Goal: Task Accomplishment & Management: Manage account settings

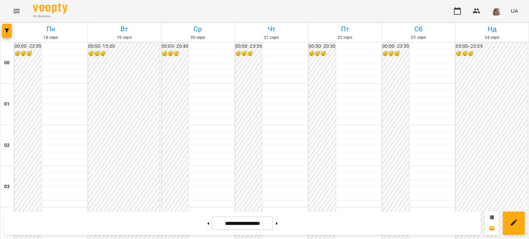
scroll to position [622, 0]
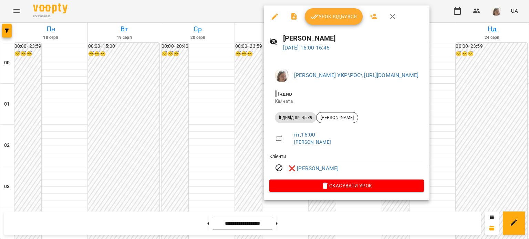
click at [231, 147] on div at bounding box center [264, 119] width 529 height 239
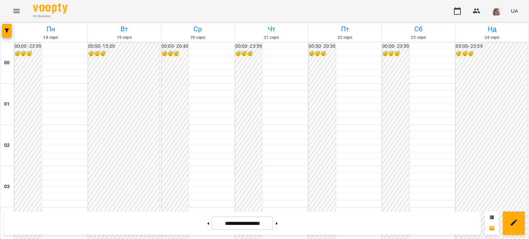
scroll to position [726, 0]
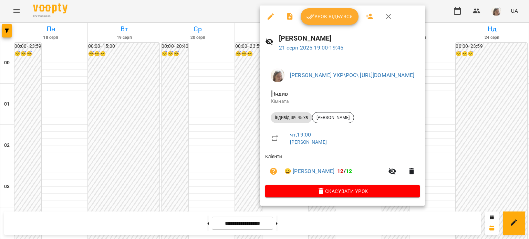
click at [205, 99] on div at bounding box center [264, 119] width 529 height 239
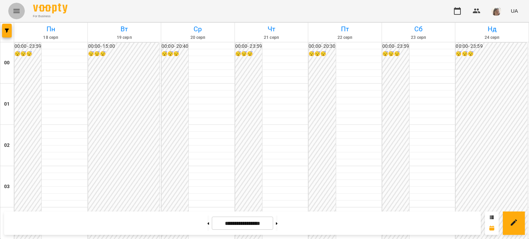
click at [14, 9] on icon "Menu" at bounding box center [16, 11] width 6 height 4
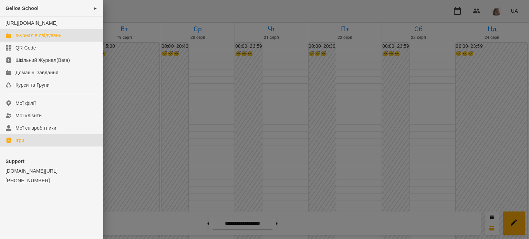
click at [27, 147] on link "Ігри" at bounding box center [51, 140] width 103 height 12
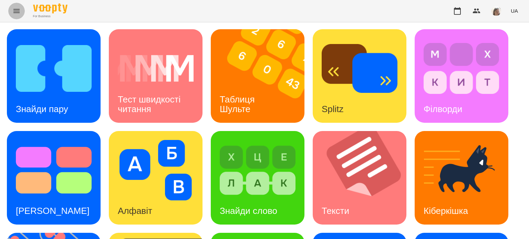
click at [16, 10] on icon "Menu" at bounding box center [16, 11] width 8 height 8
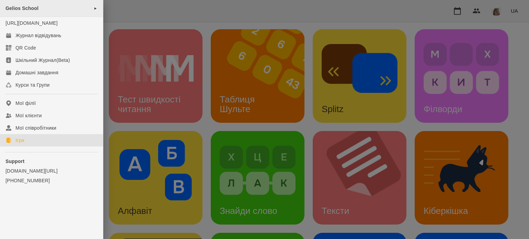
click at [69, 10] on div "Gelios School ►" at bounding box center [51, 8] width 103 height 17
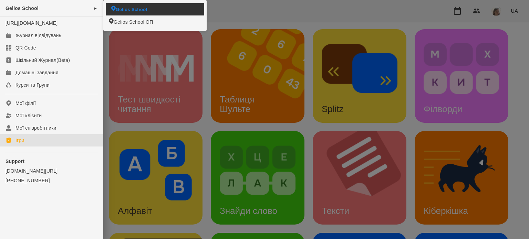
click at [134, 9] on span "Gelios School" at bounding box center [131, 9] width 31 height 7
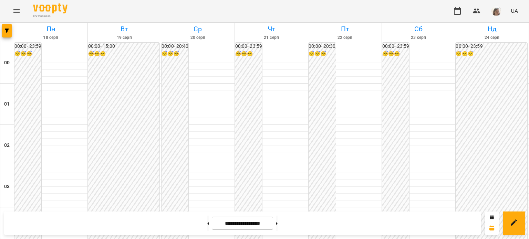
scroll to position [732, 0]
click at [17, 11] on icon "Menu" at bounding box center [16, 11] width 6 height 4
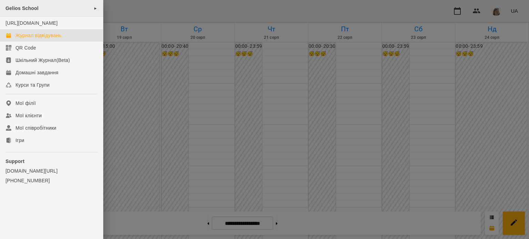
click at [44, 8] on div "Gelios School ►" at bounding box center [51, 8] width 103 height 17
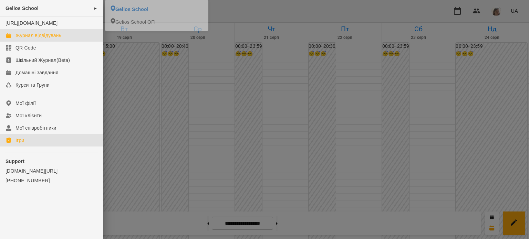
click at [41, 147] on link "Ігри" at bounding box center [51, 140] width 103 height 12
